Goal: Transaction & Acquisition: Obtain resource

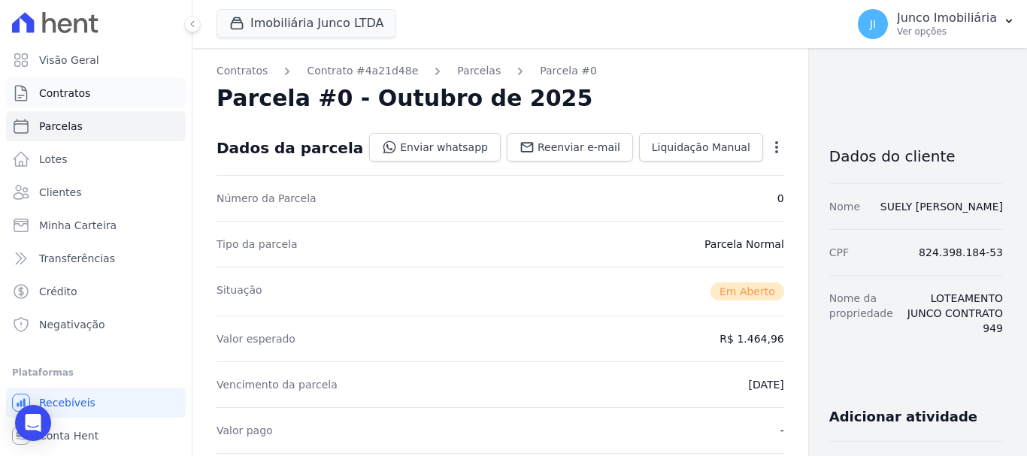
click at [66, 89] on span "Contratos" at bounding box center [64, 93] width 51 height 15
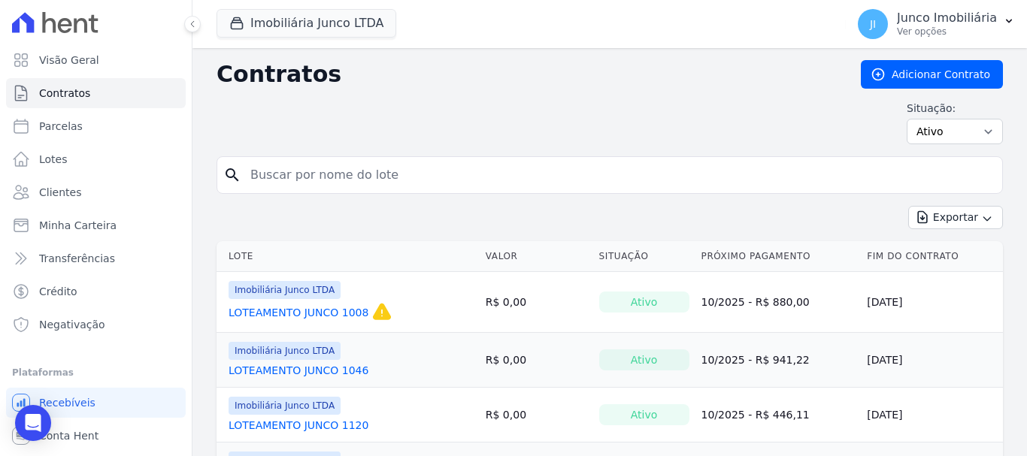
click at [307, 171] on input "search" at bounding box center [618, 175] width 755 height 30
type input "863"
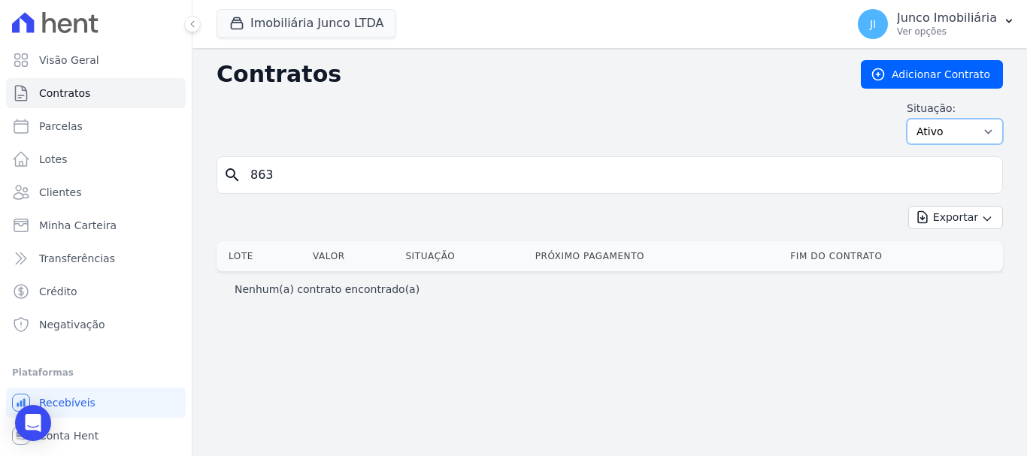
click at [988, 129] on select "Ativo Todos Pausado Distratado Rascunho Expirado Encerrado" at bounding box center [955, 132] width 96 height 26
select select "all"
click at [913, 119] on select "Ativo Todos Pausado Distratado Rascunho Expirado Encerrado" at bounding box center [955, 132] width 96 height 26
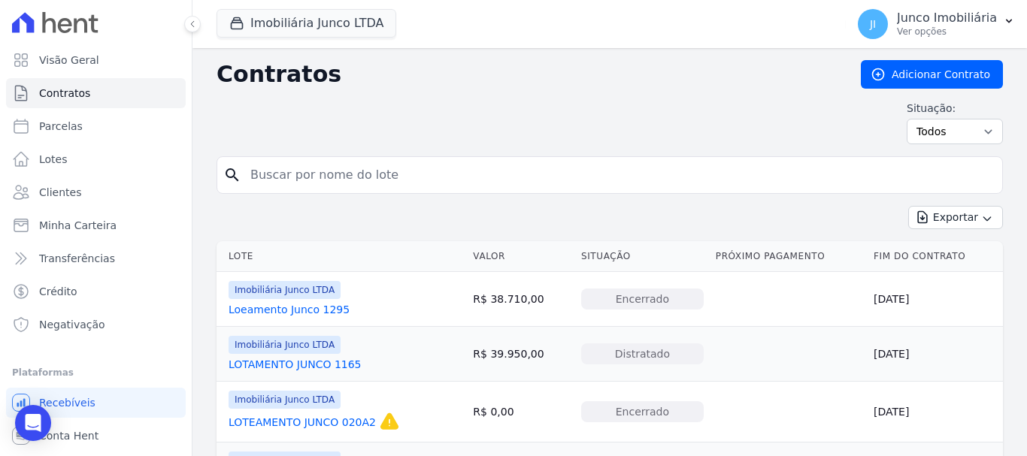
click at [380, 175] on input "search" at bounding box center [618, 175] width 755 height 30
type input "863"
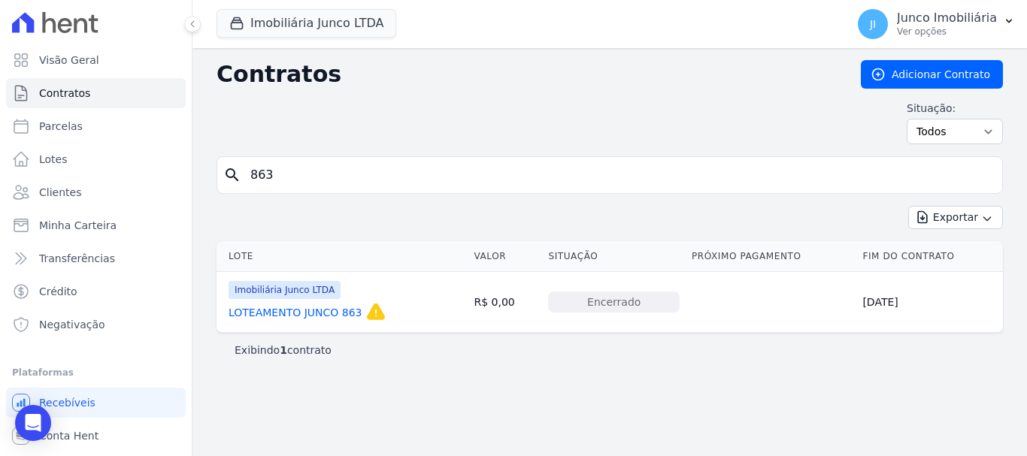
click at [337, 310] on link "LOTEAMENTO JUNCO 863" at bounding box center [296, 312] width 134 height 15
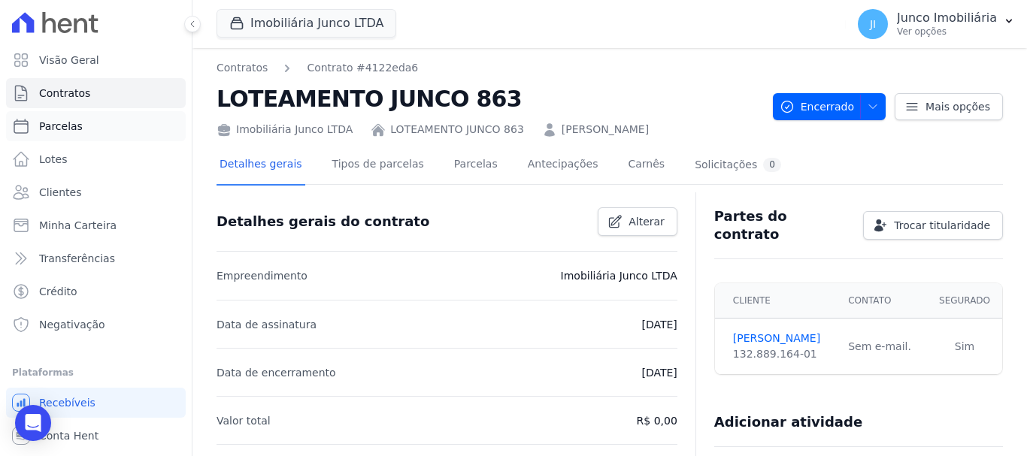
click at [61, 127] on span "Parcelas" at bounding box center [61, 126] width 44 height 15
select select
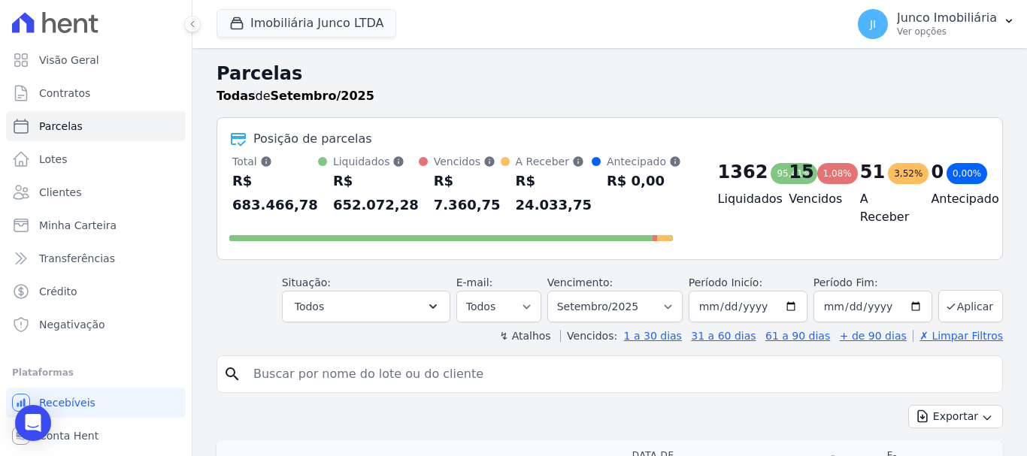
click at [357, 383] on input "search" at bounding box center [620, 374] width 752 height 30
type input "863"
select select
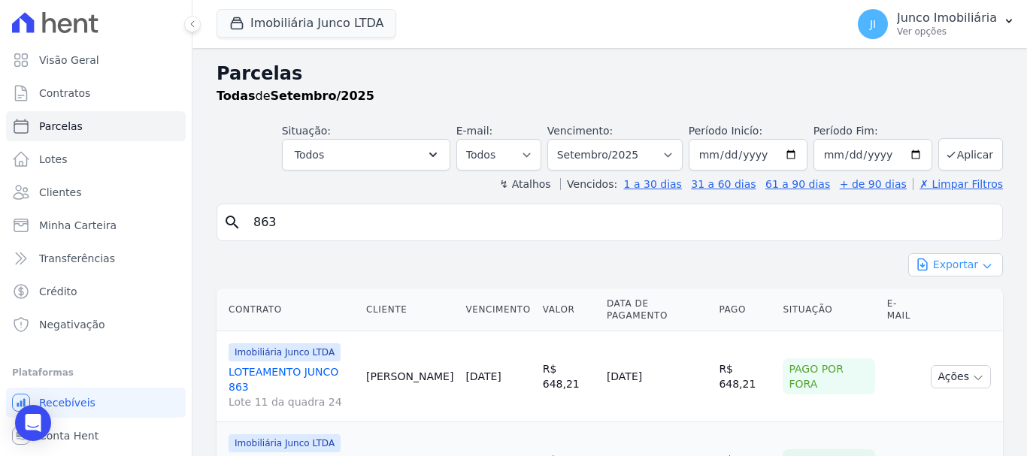
click at [954, 260] on button "Exportar" at bounding box center [955, 264] width 95 height 23
click at [953, 329] on span "Exportar CSV" at bounding box center [954, 326] width 80 height 15
click at [671, 152] on select "Filtrar por período ──────── Todos os meses Fevereiro/2020 Março/2020 Abril/202…" at bounding box center [614, 155] width 135 height 32
select select "all"
click at [557, 139] on select "Filtrar por período ──────── Todos os meses Fevereiro/2020 Março/2020 Abril/202…" at bounding box center [614, 155] width 135 height 32
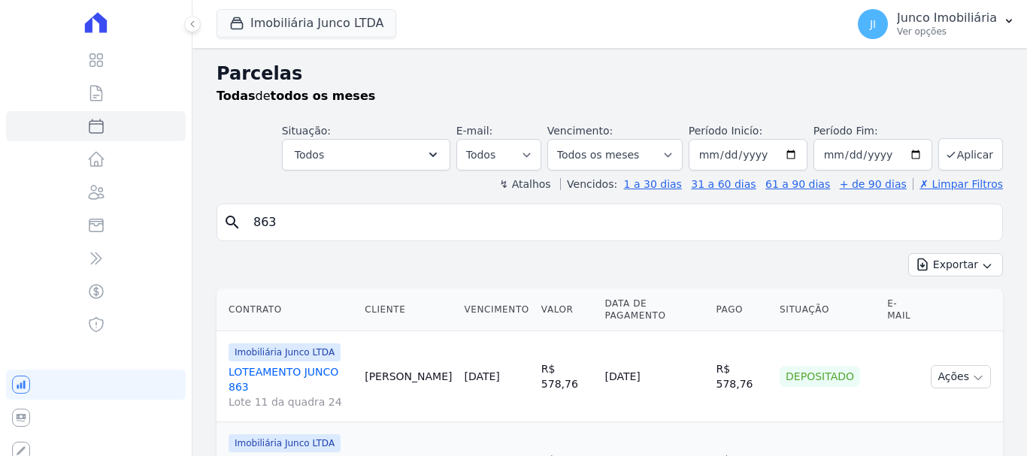
select select
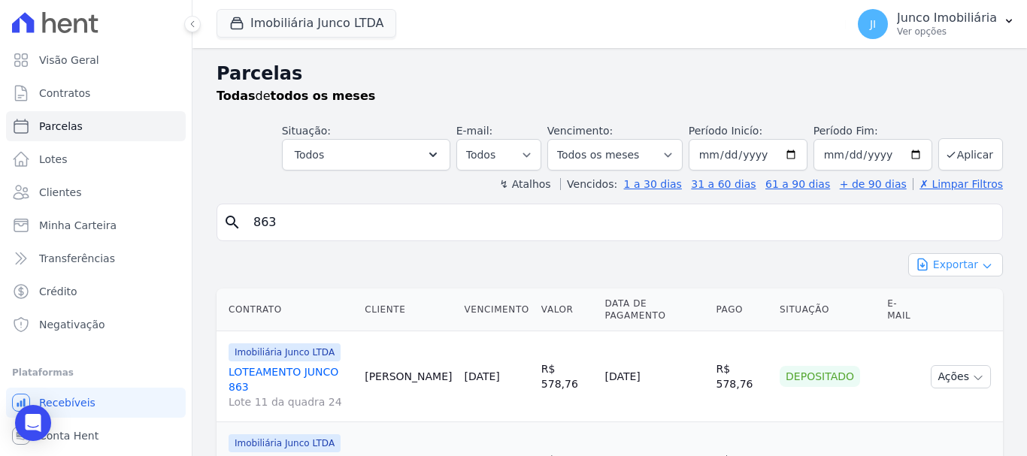
click at [938, 257] on button "Exportar" at bounding box center [955, 264] width 95 height 23
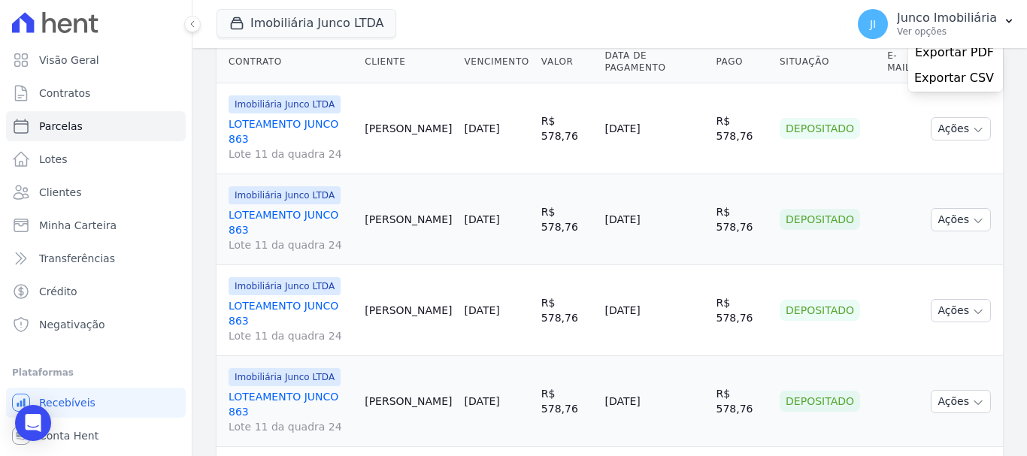
scroll to position [23, 0]
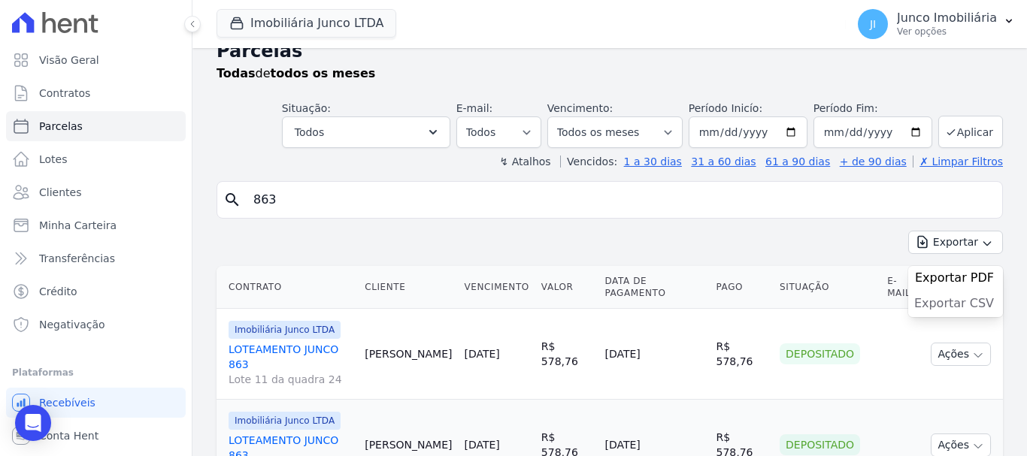
click at [951, 301] on span "Exportar CSV" at bounding box center [954, 303] width 80 height 15
click at [289, 202] on input "863" at bounding box center [620, 200] width 752 height 30
type input "864"
select select
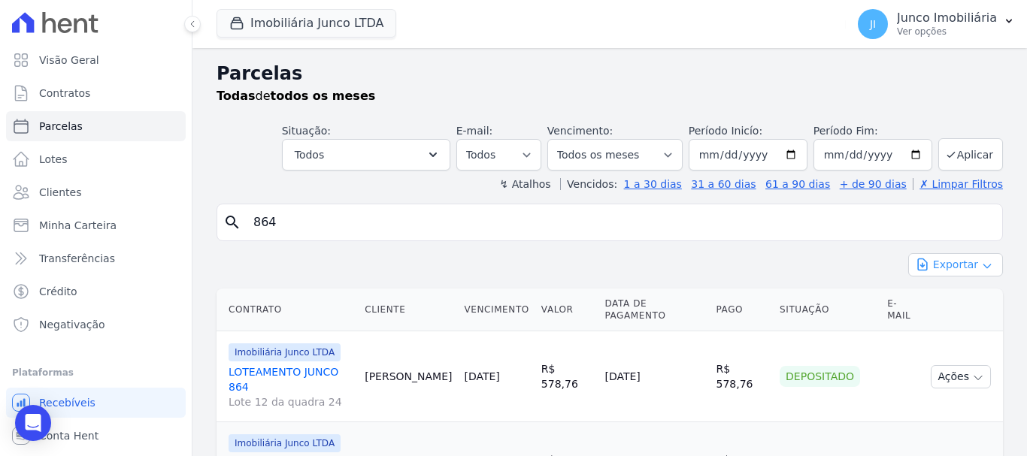
click at [947, 269] on button "Exportar" at bounding box center [955, 264] width 95 height 23
click at [937, 329] on span "Exportar CSV" at bounding box center [954, 326] width 80 height 15
click at [287, 220] on input "864" at bounding box center [620, 222] width 752 height 30
type input "865"
select select
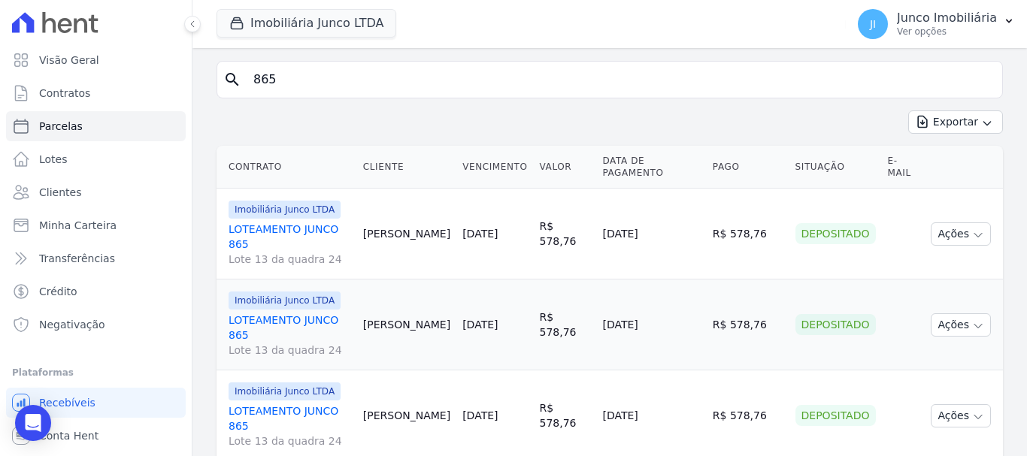
scroll to position [75, 0]
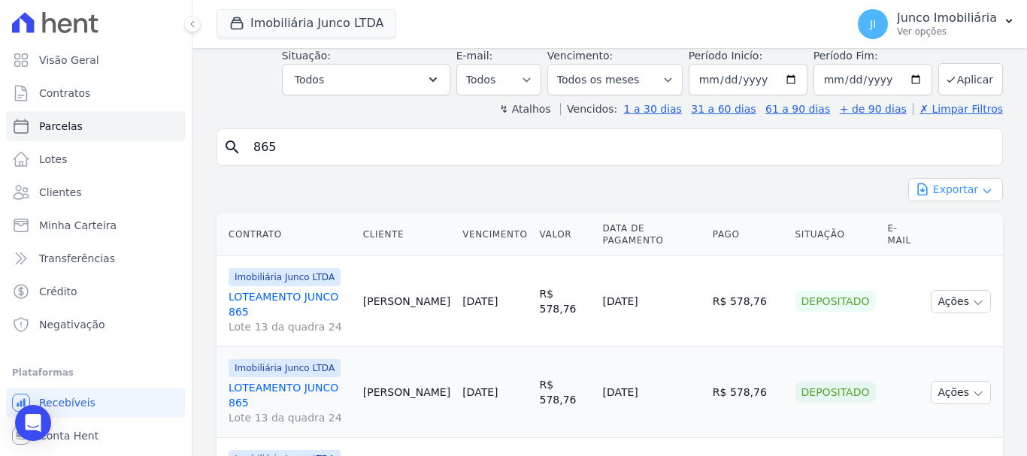
click at [957, 189] on button "Exportar" at bounding box center [955, 189] width 95 height 23
click at [946, 246] on span "Exportar CSV" at bounding box center [954, 251] width 80 height 15
click at [1007, 17] on icon "button" at bounding box center [1009, 21] width 12 height 12
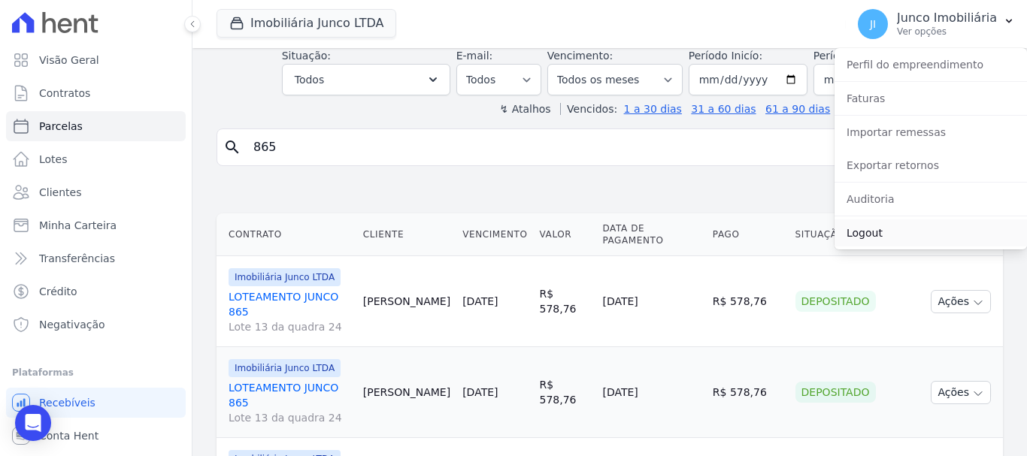
click at [854, 236] on link "Logout" at bounding box center [930, 233] width 192 height 27
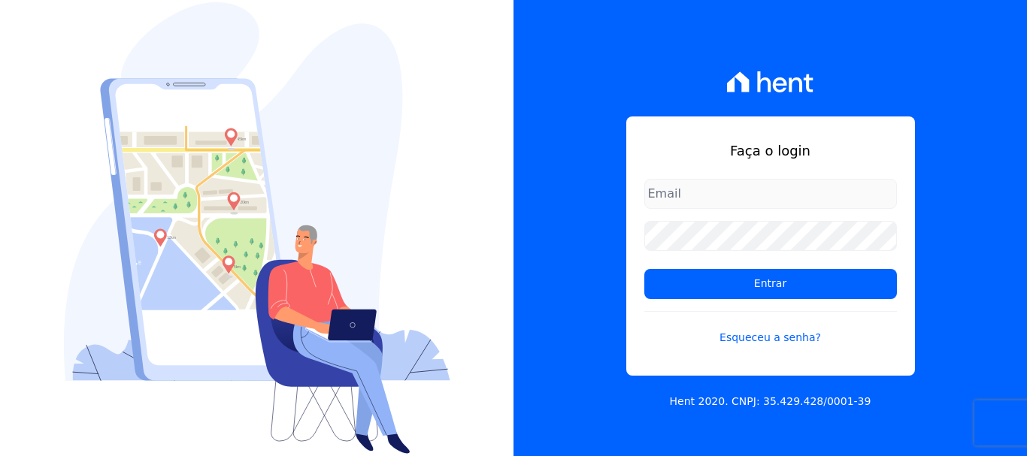
drag, startPoint x: 0, startPoint y: 0, endPoint x: 669, endPoint y: 191, distance: 695.8
click at [669, 191] on input "email" at bounding box center [770, 194] width 253 height 30
type input "financ.junco@gmail.com"
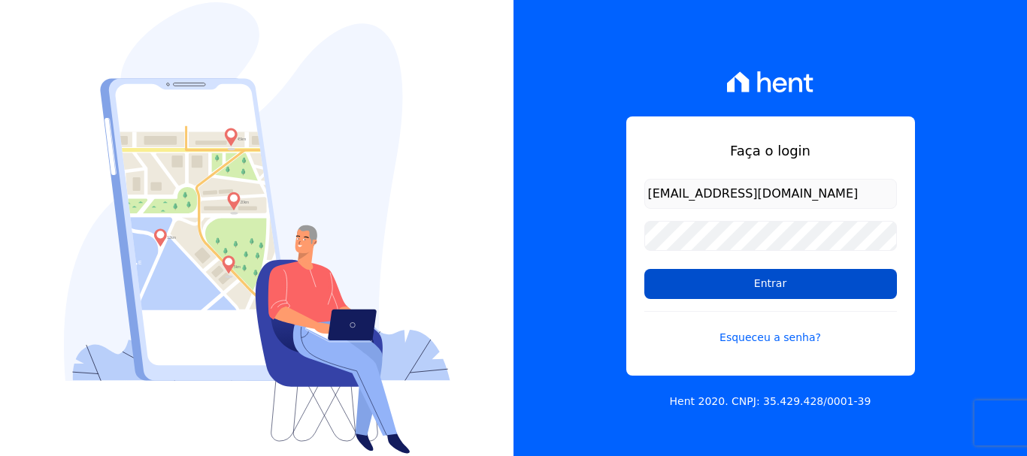
click at [778, 285] on input "Entrar" at bounding box center [770, 284] width 253 height 30
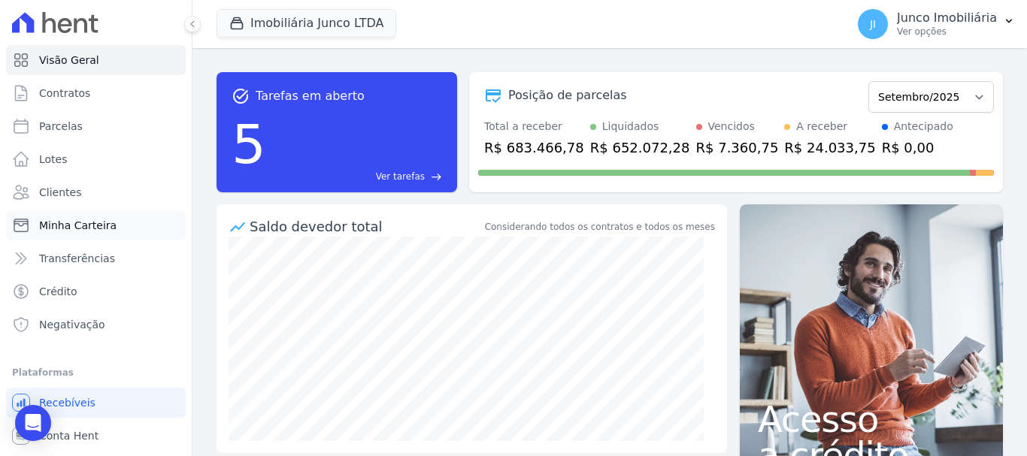
click at [69, 223] on span "Minha Carteira" at bounding box center [77, 225] width 77 height 15
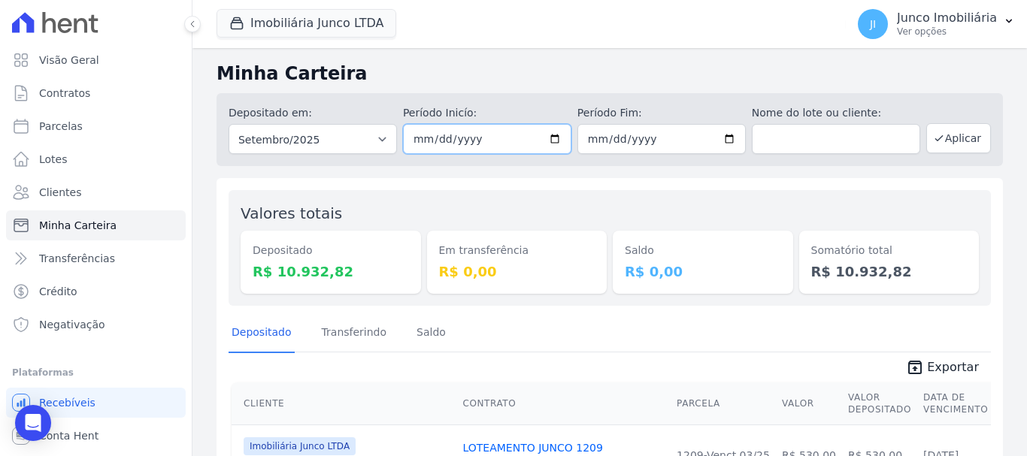
click at [550, 137] on input "[DATE]" at bounding box center [487, 139] width 168 height 30
type input "[DATE]"
click at [946, 138] on button "Aplicar" at bounding box center [958, 138] width 65 height 30
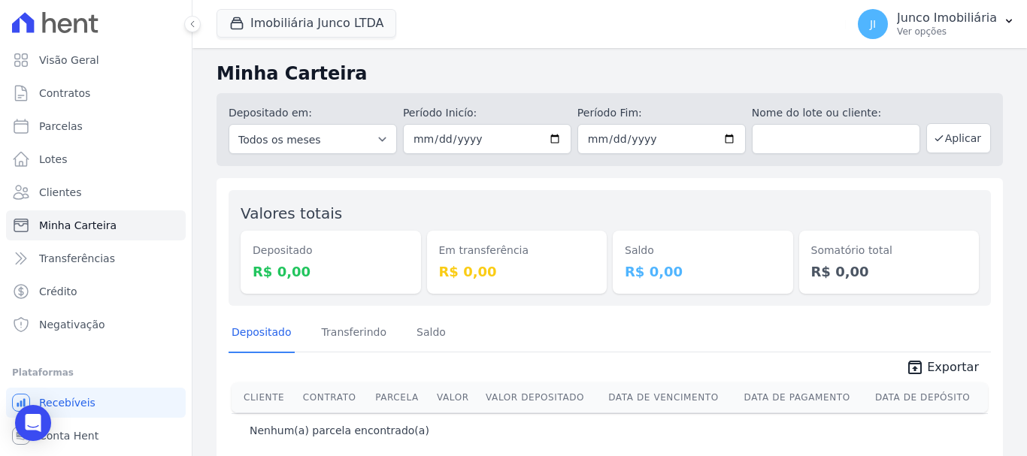
scroll to position [18, 0]
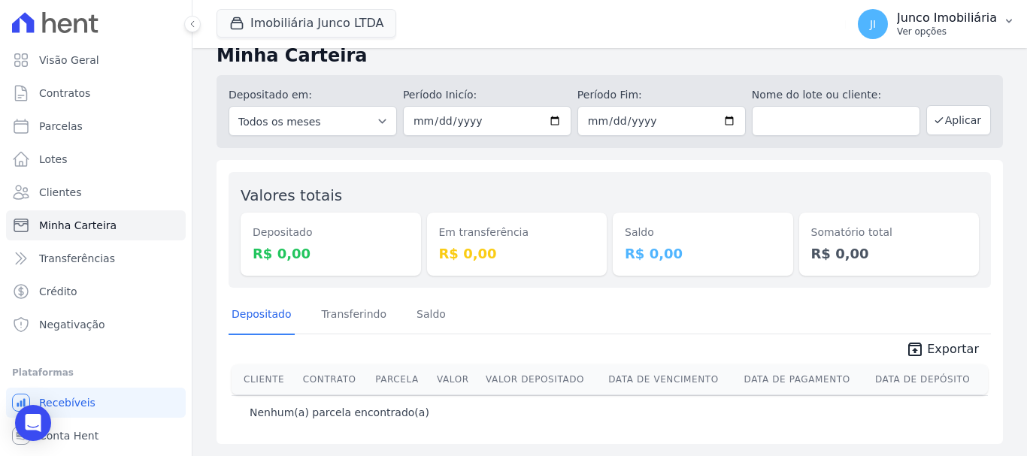
click at [932, 35] on p "Ver opções" at bounding box center [947, 32] width 100 height 12
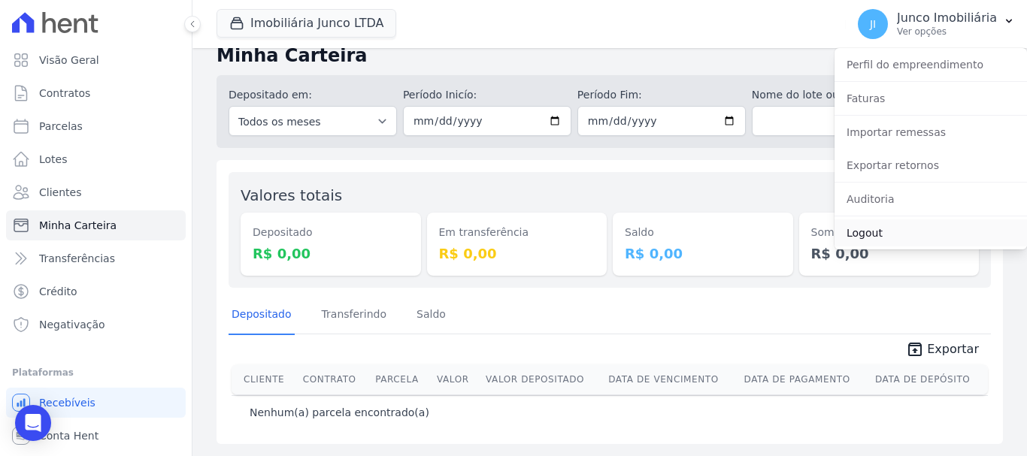
click at [868, 229] on link "Logout" at bounding box center [930, 233] width 192 height 27
